Goal: Find specific page/section: Find specific page/section

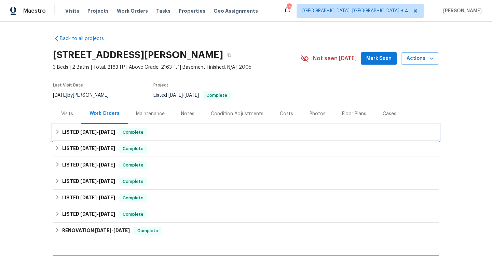
click at [174, 132] on div "LISTED [DATE] - [DATE] Complete" at bounding box center [246, 132] width 382 height 8
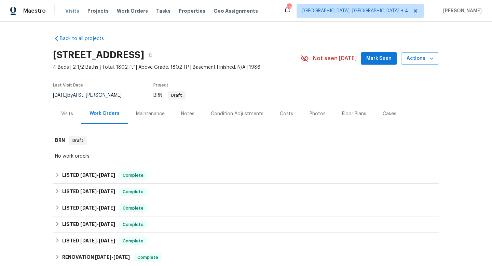
click at [68, 9] on span "Visits" at bounding box center [72, 11] width 14 height 7
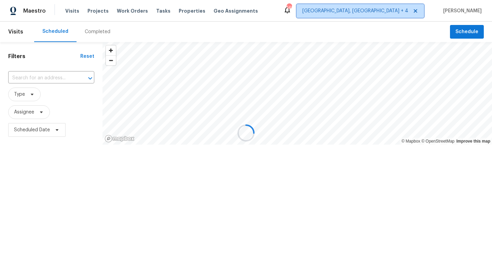
click at [385, 12] on span "[GEOGRAPHIC_DATA], [GEOGRAPHIC_DATA] + 4" at bounding box center [355, 11] width 106 height 7
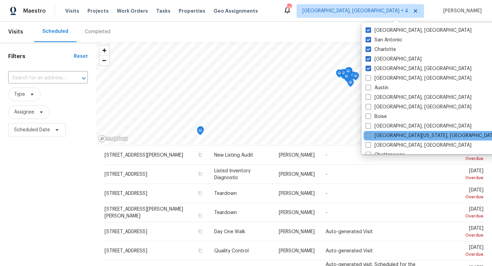
scroll to position [458, 0]
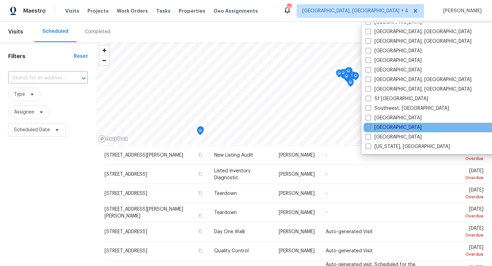
click at [372, 127] on label "[GEOGRAPHIC_DATA]" at bounding box center [394, 127] width 56 height 7
click at [370, 127] on input "[GEOGRAPHIC_DATA]" at bounding box center [368, 126] width 4 height 4
checkbox input "true"
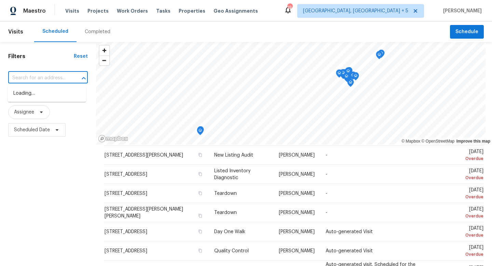
click at [41, 77] on input "text" at bounding box center [38, 78] width 60 height 11
paste input "[STREET_ADDRESS][PERSON_NAME]"
type input "[STREET_ADDRESS][PERSON_NAME]"
click at [48, 93] on li "[STREET_ADDRESS][PERSON_NAME]" at bounding box center [47, 97] width 78 height 18
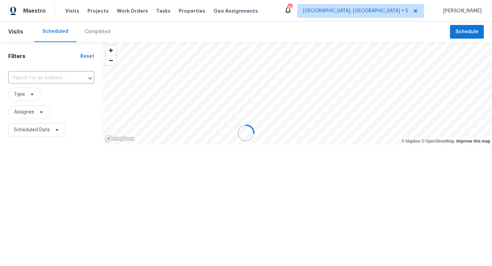
type input "[STREET_ADDRESS][PERSON_NAME]"
click at [100, 32] on div "Completed" at bounding box center [98, 31] width 26 height 7
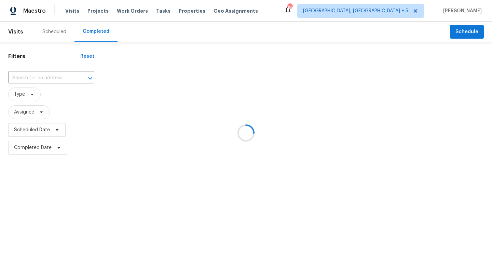
click at [50, 82] on div at bounding box center [246, 133] width 492 height 266
click at [50, 78] on div at bounding box center [246, 133] width 492 height 266
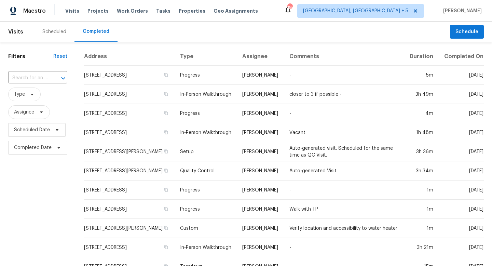
click at [50, 79] on div at bounding box center [59, 78] width 18 height 10
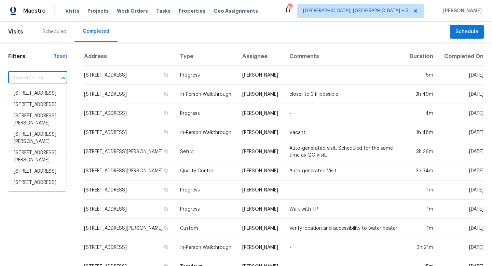
paste input "[STREET_ADDRESS][PERSON_NAME]"
type input "[STREET_ADDRESS][PERSON_NAME]"
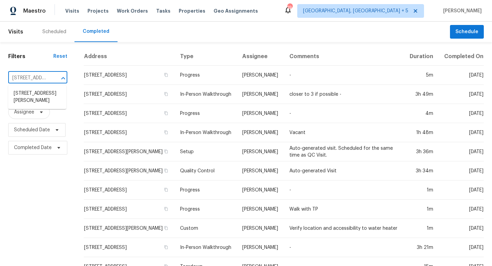
scroll to position [0, 39]
click at [36, 91] on li "[STREET_ADDRESS][PERSON_NAME]" at bounding box center [37, 97] width 58 height 18
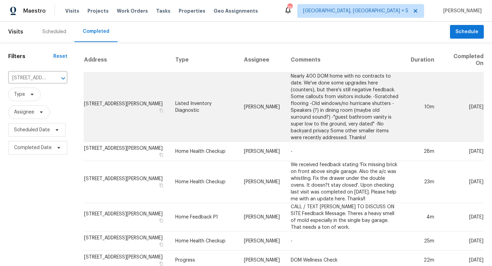
click at [324, 96] on td "Nearly 400 DOM home with no contracts to date. We've done some upgrades here (c…" at bounding box center [345, 106] width 120 height 69
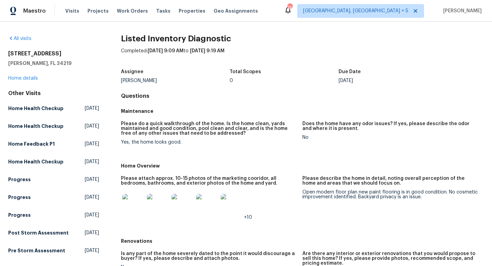
click at [135, 207] on img at bounding box center [133, 205] width 22 height 22
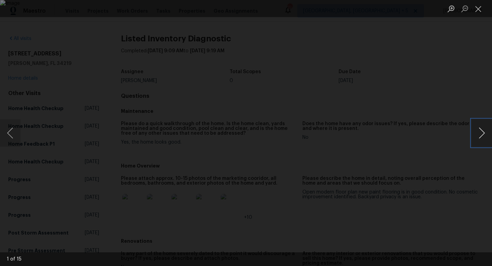
click at [479, 132] on button "Next image" at bounding box center [482, 132] width 21 height 27
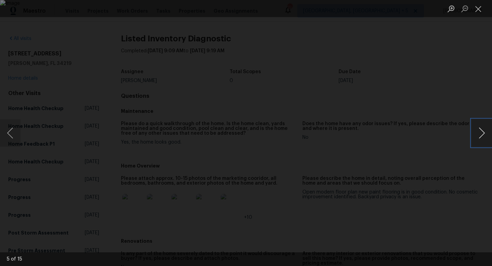
click at [479, 132] on button "Next image" at bounding box center [482, 132] width 21 height 27
click at [14, 128] on button "Previous image" at bounding box center [10, 132] width 21 height 27
click at [474, 131] on button "Next image" at bounding box center [482, 132] width 21 height 27
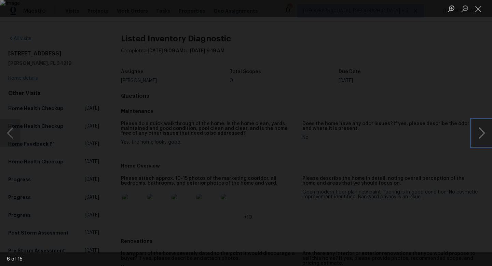
click at [474, 131] on button "Next image" at bounding box center [482, 132] width 21 height 27
click at [474, 130] on button "Next image" at bounding box center [482, 132] width 21 height 27
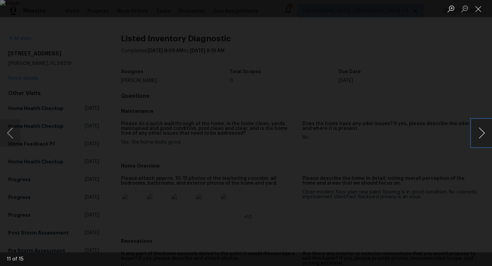
click at [474, 130] on button "Next image" at bounding box center [482, 132] width 21 height 27
click at [474, 131] on button "Next image" at bounding box center [482, 132] width 21 height 27
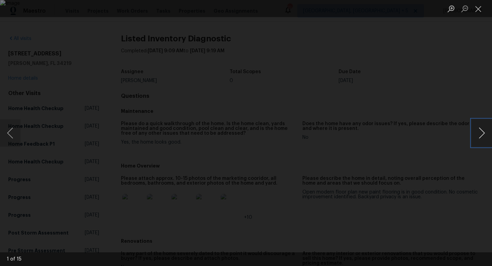
click at [474, 131] on button "Next image" at bounding box center [482, 132] width 21 height 27
